Goal: Task Accomplishment & Management: Manage account settings

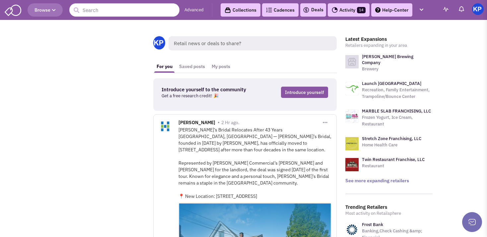
click at [339, 14] on link "Activity 14" at bounding box center [349, 9] width 42 height 13
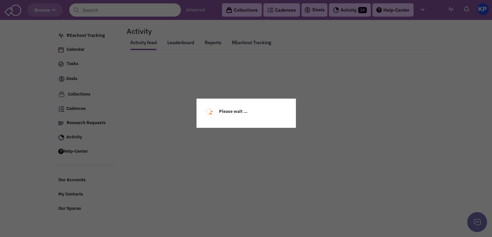
click at [482, 15] on div "Please wait ..." at bounding box center [246, 118] width 492 height 237
select select
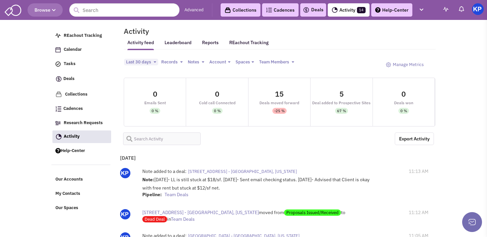
click at [482, 15] on li "My Account You can send 100 emails per day 0 sent today Settings Help Logout" at bounding box center [478, 9] width 12 height 12
click at [477, 11] on img at bounding box center [478, 9] width 12 height 12
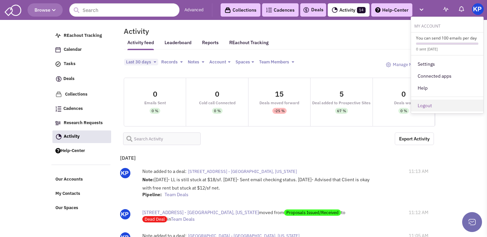
click at [422, 104] on link "Logout" at bounding box center [447, 105] width 72 height 12
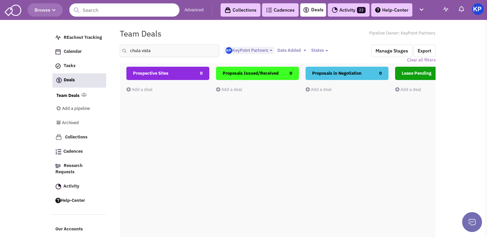
select select "1900"
select select
